Goal: Task Accomplishment & Management: Manage account settings

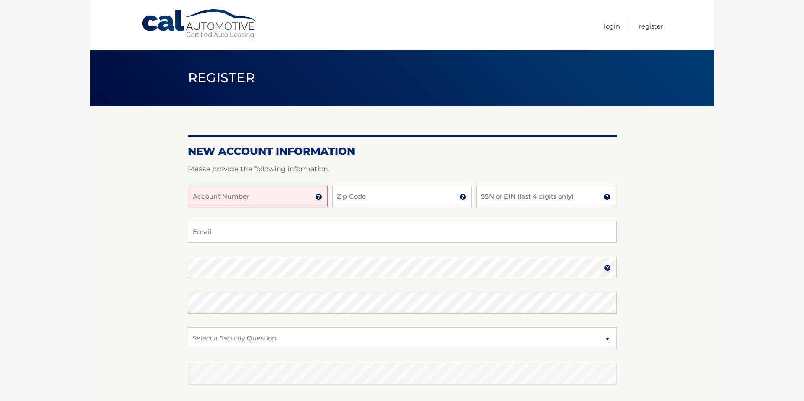
click at [298, 200] on input "Account Number" at bounding box center [258, 197] width 140 height 22
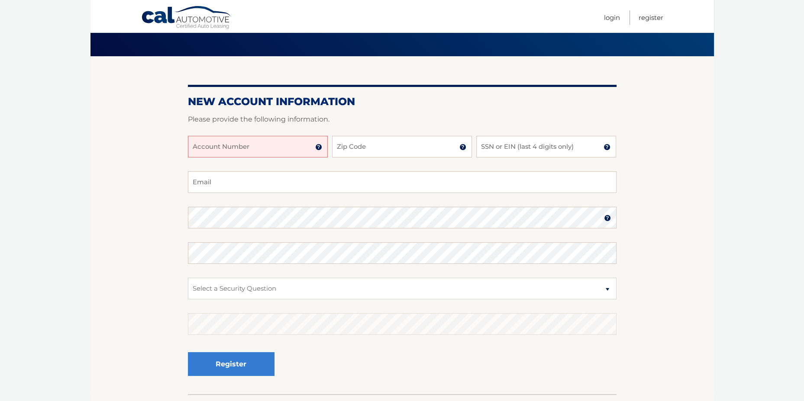
scroll to position [108, 0]
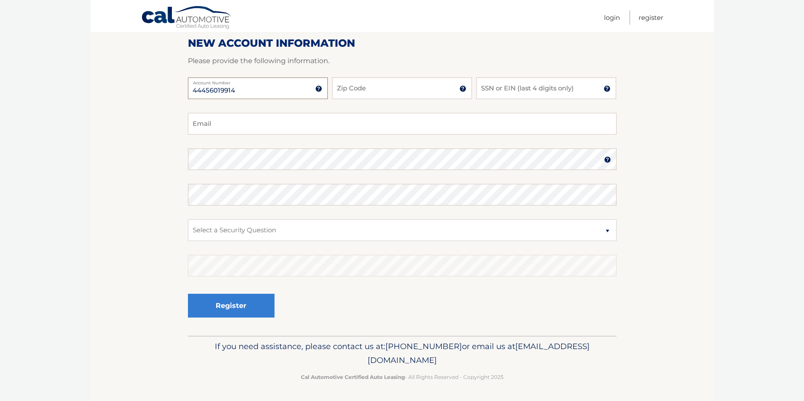
type input "44456019914"
click at [404, 95] on input "Zip Code" at bounding box center [402, 88] width 140 height 22
type input "11791"
click at [519, 87] on input "SSN or EIN (last 4 digits only)" at bounding box center [546, 88] width 140 height 22
type input "2102"
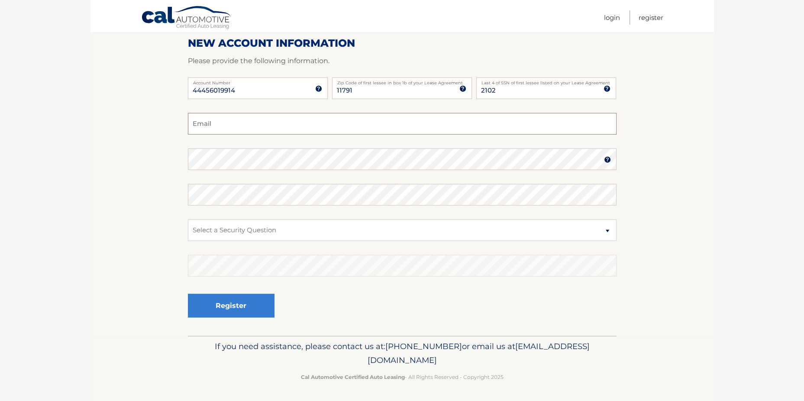
click at [276, 122] on input "Email" at bounding box center [402, 124] width 428 height 22
type input "yuzhou.tang@gmail.com"
click at [298, 225] on select "Select a Security Question What was the name of your elementary school? What is…" at bounding box center [402, 230] width 428 height 22
select select "2"
click at [188, 219] on select "Select a Security Question What was the name of your elementary school? What is…" at bounding box center [402, 230] width 428 height 22
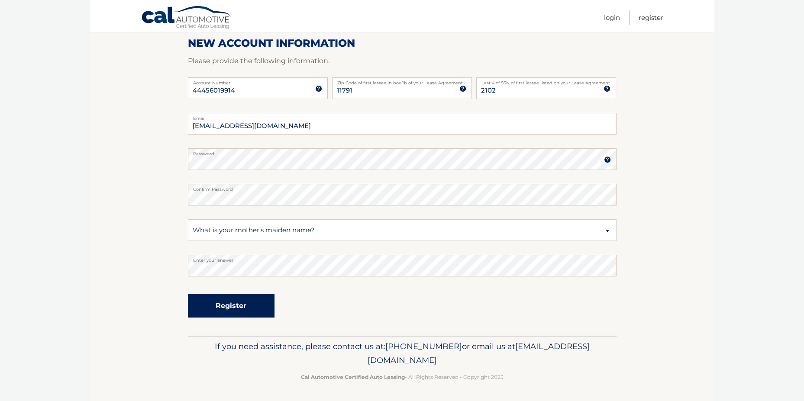
click at [260, 302] on button "Register" at bounding box center [231, 306] width 87 height 24
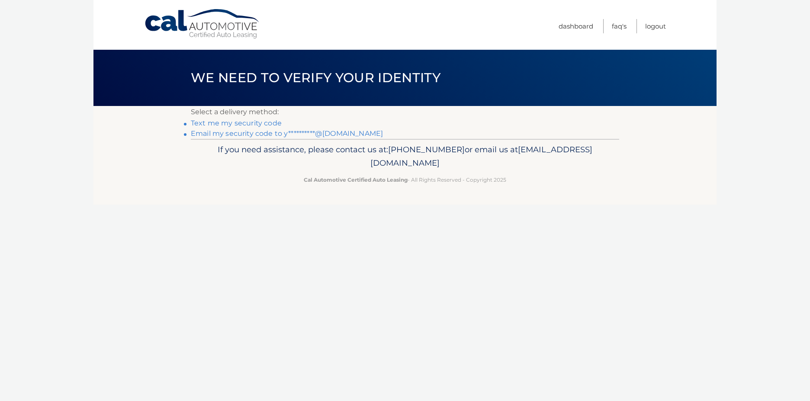
click at [250, 135] on link "**********" at bounding box center [287, 133] width 192 height 8
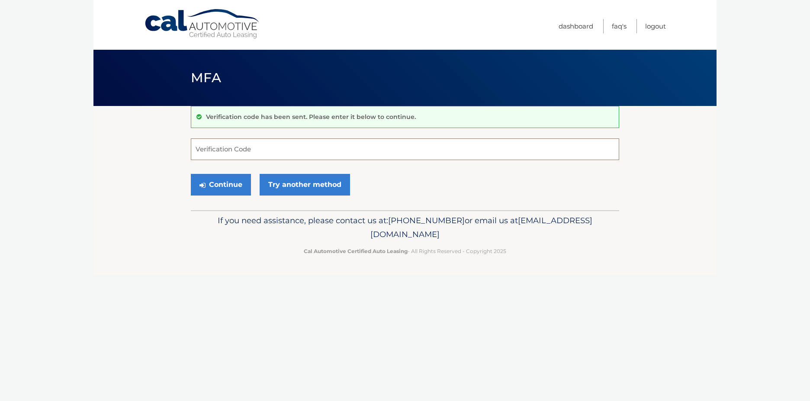
click at [275, 148] on input "Verification Code" at bounding box center [405, 149] width 428 height 22
type input "988029"
click at [225, 189] on button "Continue" at bounding box center [221, 185] width 60 height 22
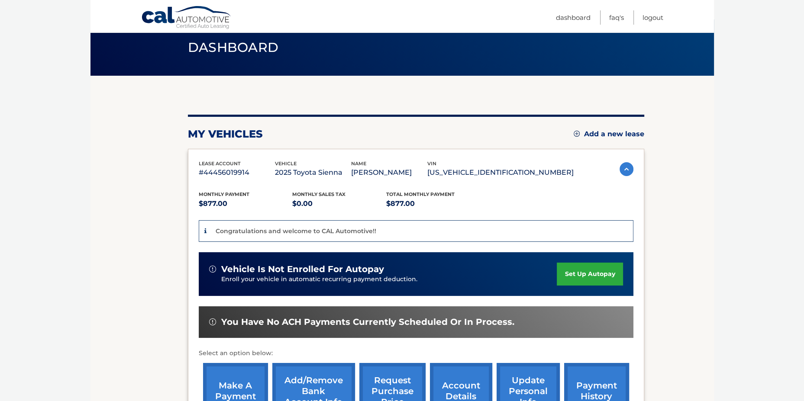
scroll to position [130, 0]
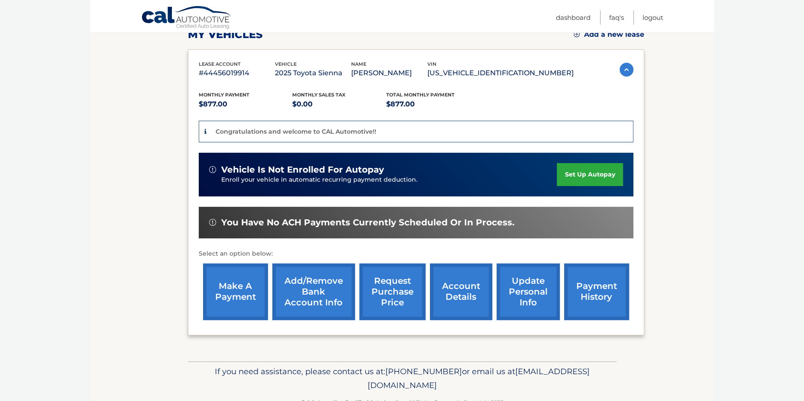
click at [701, 177] on section "You are registered for this site, but you haven't enrolled in online payments. …" at bounding box center [401, 168] width 623 height 385
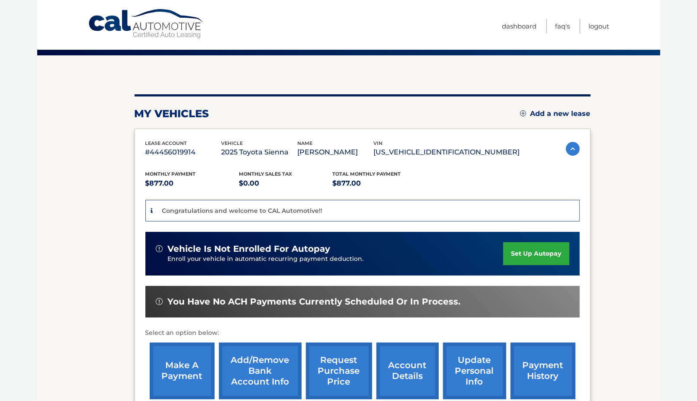
scroll to position [87, 0]
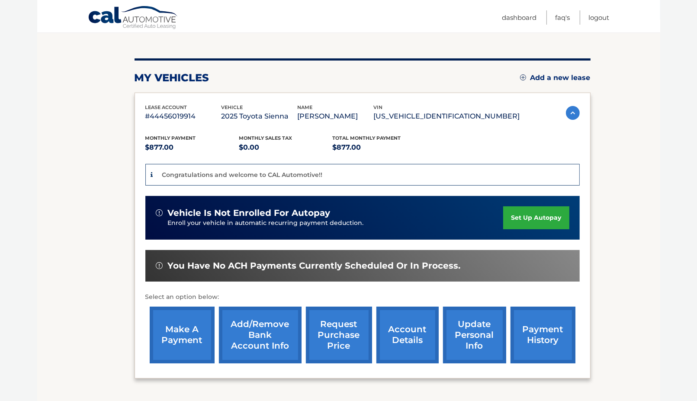
drag, startPoint x: 509, startPoint y: 222, endPoint x: 499, endPoint y: 224, distance: 10.2
click at [509, 222] on link "set up autopay" at bounding box center [536, 217] width 66 height 23
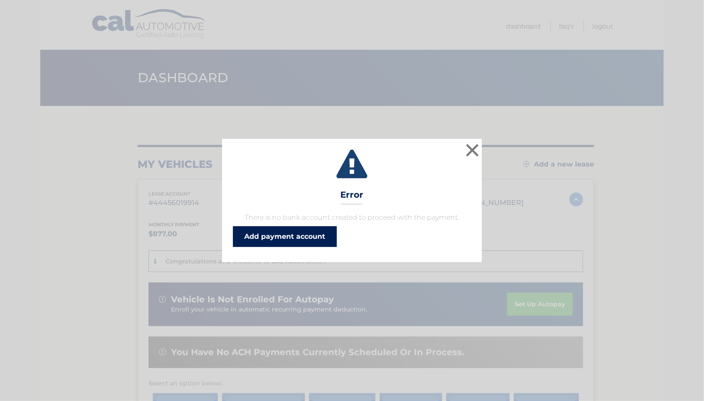
click at [293, 239] on link "Add payment account" at bounding box center [285, 236] width 104 height 21
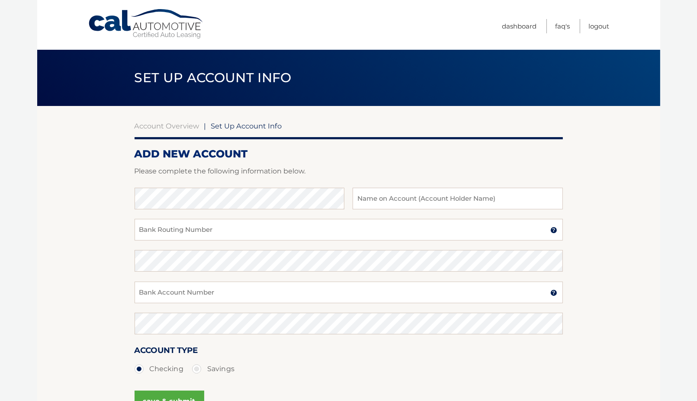
click at [635, 202] on section "Account Overview | Set Up Account Info ADD NEW ACCOUNT Please complete the foll…" at bounding box center [348, 271] width 623 height 330
click at [426, 196] on input "text" at bounding box center [458, 199] width 210 height 22
type input "0"
type input "Yuzhou Tang"
click at [267, 232] on input "Bank Routing Number" at bounding box center [349, 230] width 428 height 22
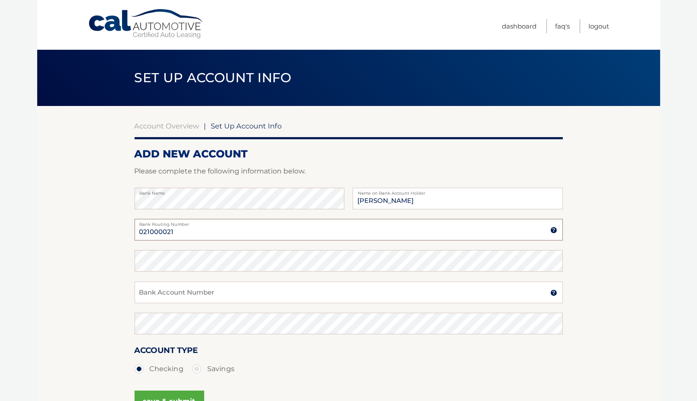
type input "021000021"
click at [268, 293] on input "Bank Account Number" at bounding box center [349, 293] width 428 height 22
type input "232257861"
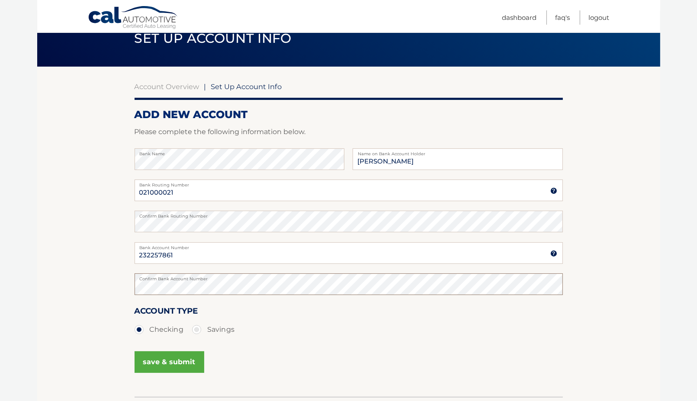
scroll to position [87, 0]
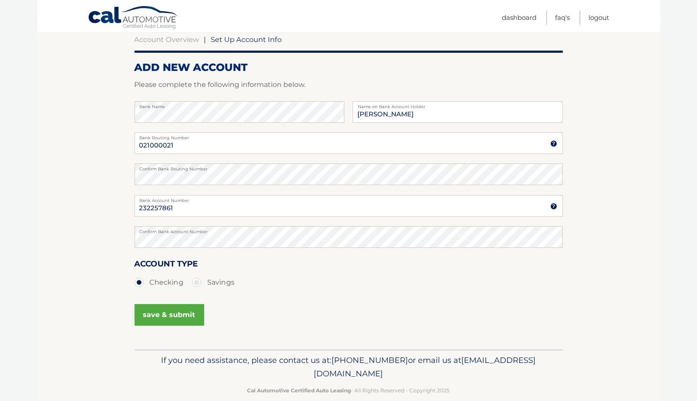
click at [187, 314] on button "save & submit" at bounding box center [170, 315] width 70 height 22
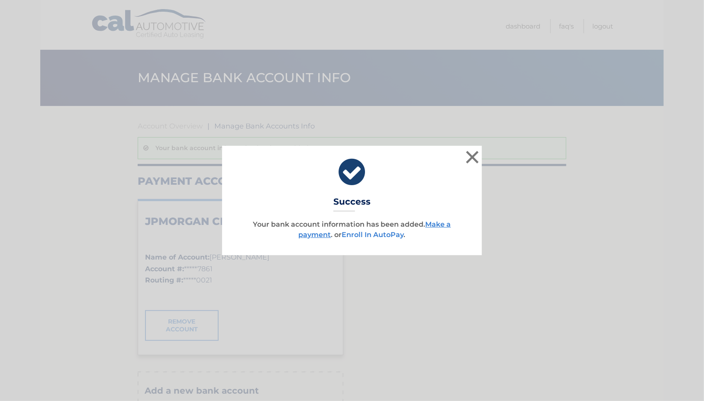
click at [382, 236] on link "Enroll In AutoPay" at bounding box center [373, 235] width 62 height 8
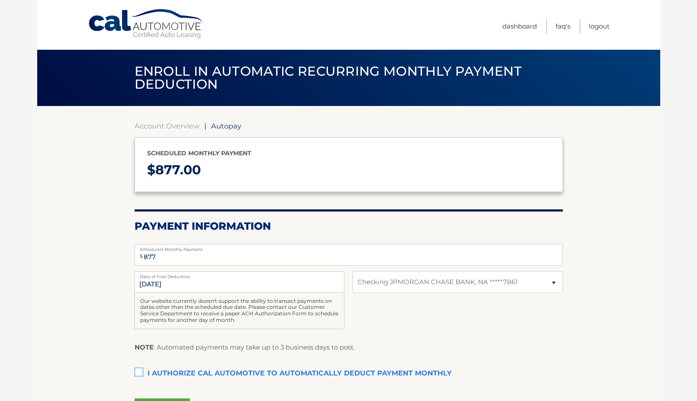
select select "ZGFlOWEwN2QtNjZhNy00NDgzLTg5NTYtZWM0MzE2MjJkMTM5"
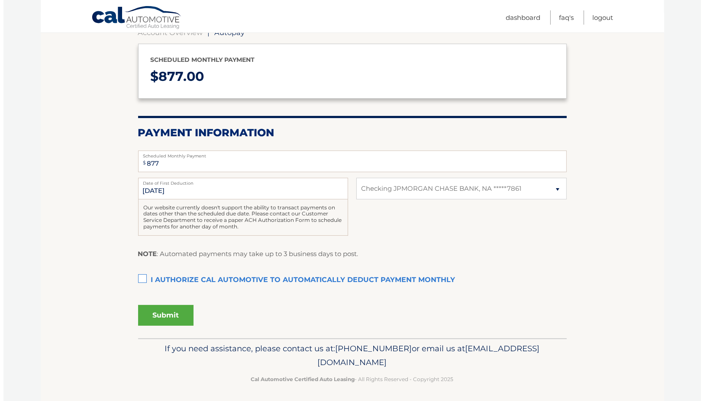
scroll to position [95, 0]
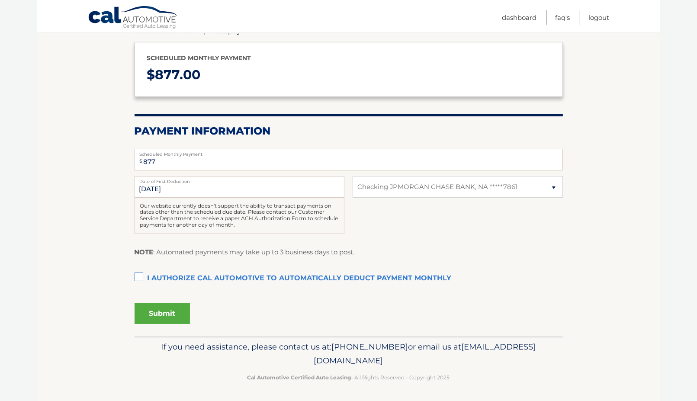
click at [137, 277] on label "I authorize cal automotive to automatically deduct payment monthly This checkbo…" at bounding box center [349, 278] width 428 height 17
click at [0, 0] on input "I authorize cal automotive to automatically deduct payment monthly This checkbo…" at bounding box center [0, 0] width 0 height 0
click at [161, 314] on button "Submit" at bounding box center [162, 313] width 55 height 21
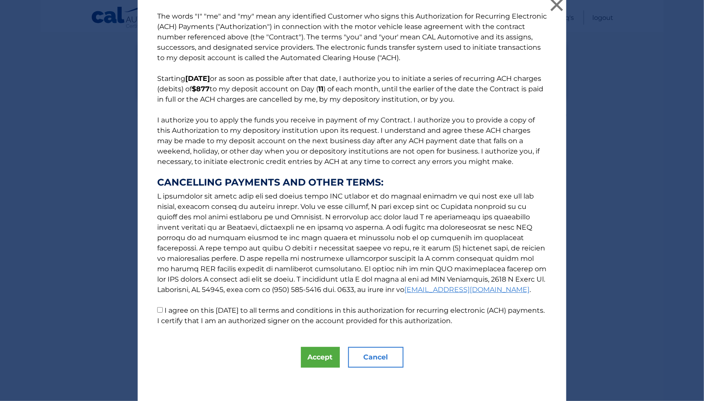
scroll to position [7, 0]
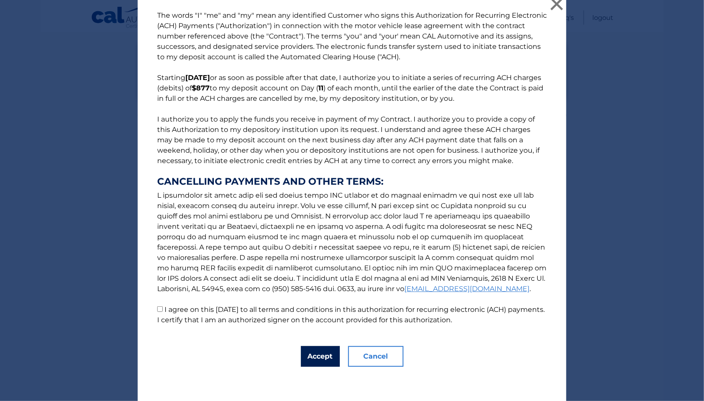
click at [310, 359] on button "Accept" at bounding box center [320, 356] width 39 height 21
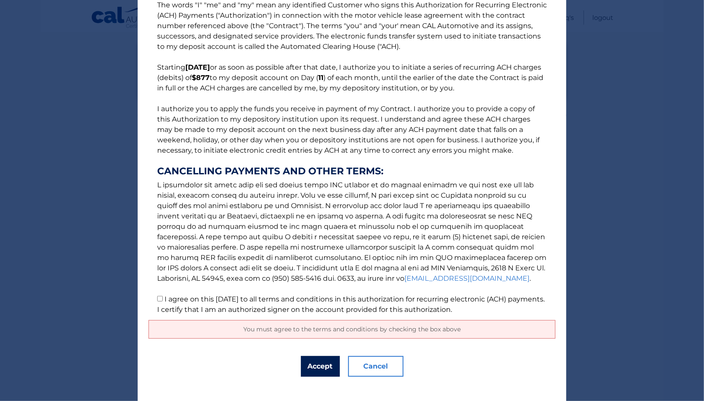
scroll to position [28, 0]
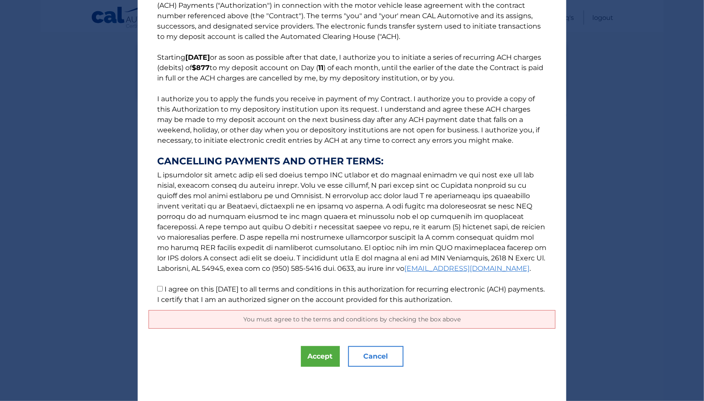
click at [157, 288] on input "I agree on this 09/29/2025 to all terms and conditions in this authorization fo…" at bounding box center [160, 289] width 6 height 6
checkbox input "true"
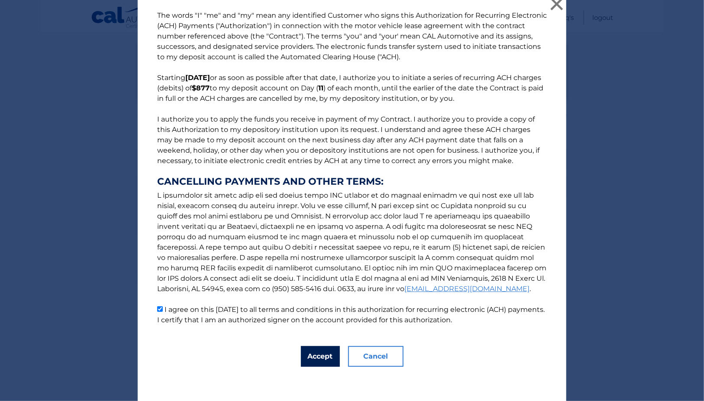
click at [307, 358] on button "Accept" at bounding box center [320, 356] width 39 height 21
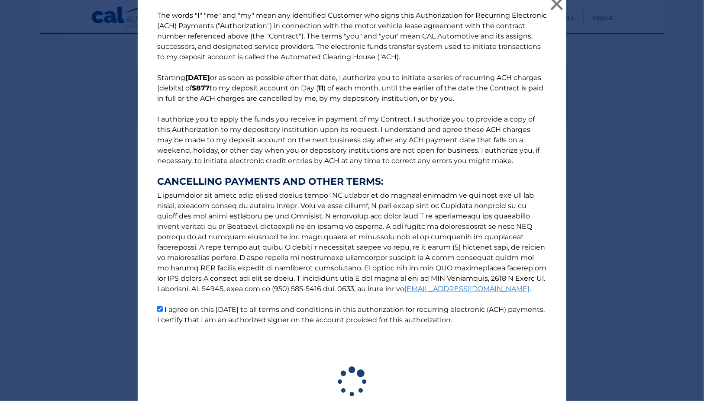
scroll to position [71, 0]
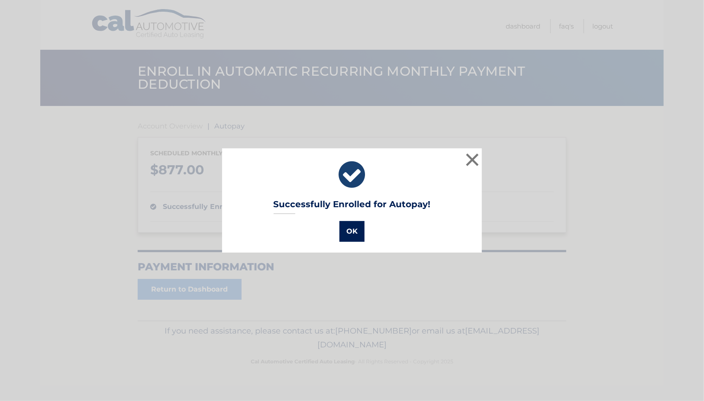
drag, startPoint x: 354, startPoint y: 227, endPoint x: 353, endPoint y: 240, distance: 12.6
click at [354, 229] on button "OK" at bounding box center [351, 231] width 25 height 21
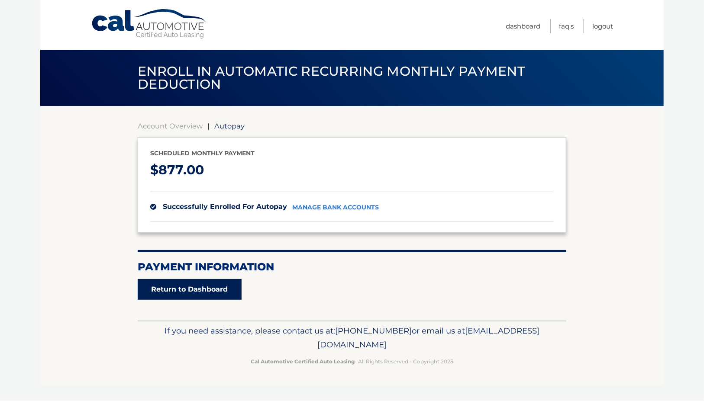
click at [235, 291] on link "Return to Dashboard" at bounding box center [190, 289] width 104 height 21
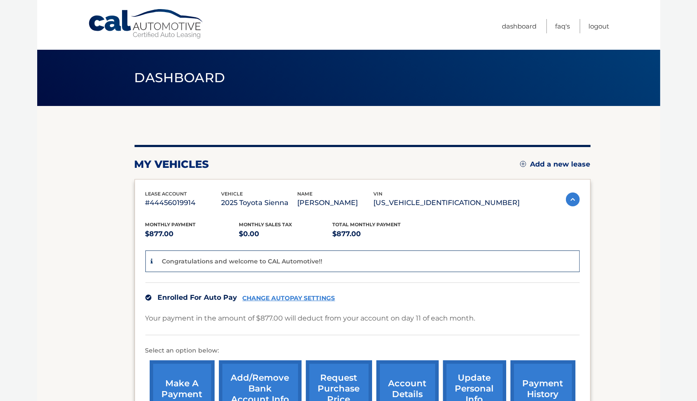
scroll to position [121, 0]
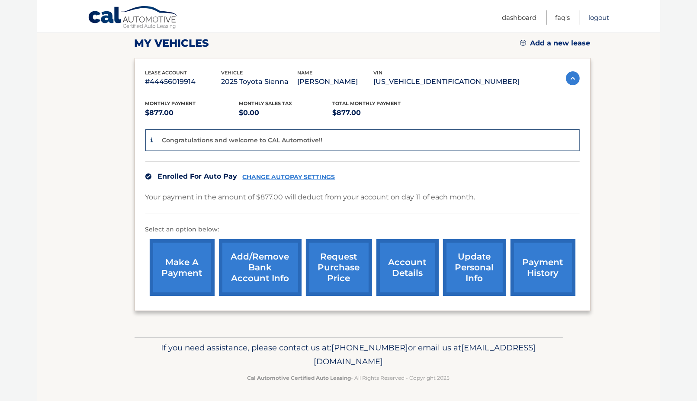
click at [601, 15] on link "Logout" at bounding box center [599, 17] width 21 height 14
